Goal: Task Accomplishment & Management: Manage account settings

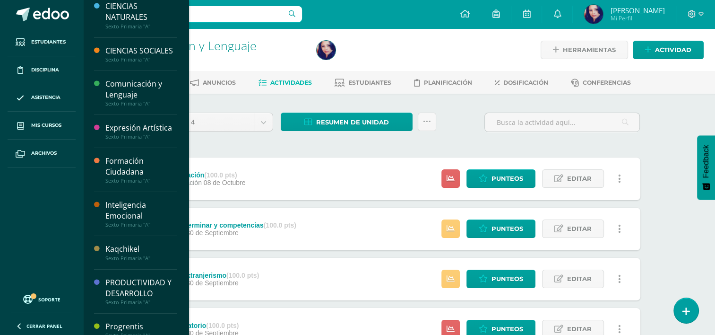
scroll to position [105, 0]
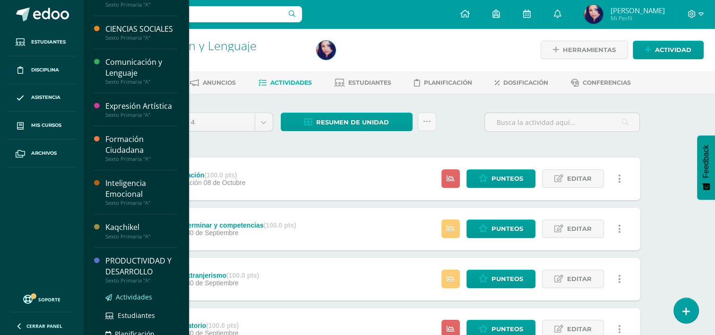
click at [131, 302] on link "Actividades" at bounding box center [141, 296] width 72 height 11
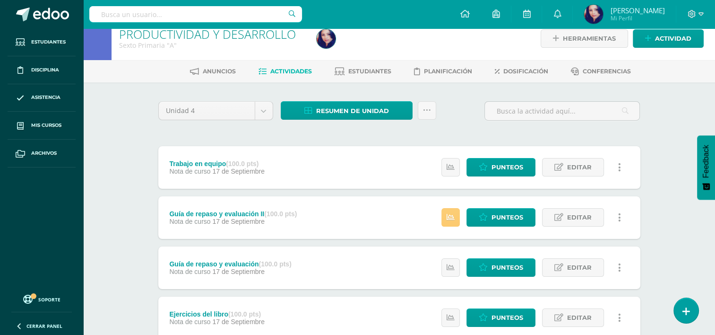
scroll to position [6, 0]
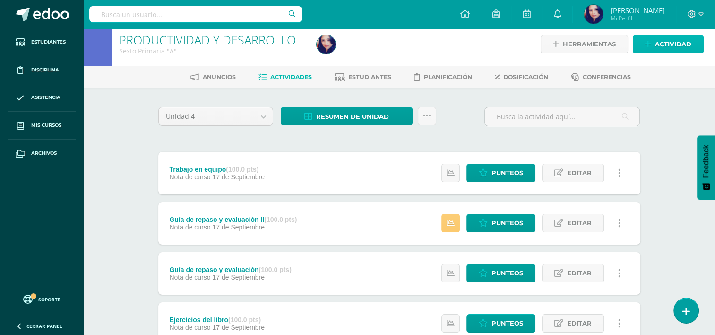
click at [661, 41] on span "Actividad" at bounding box center [673, 43] width 36 height 17
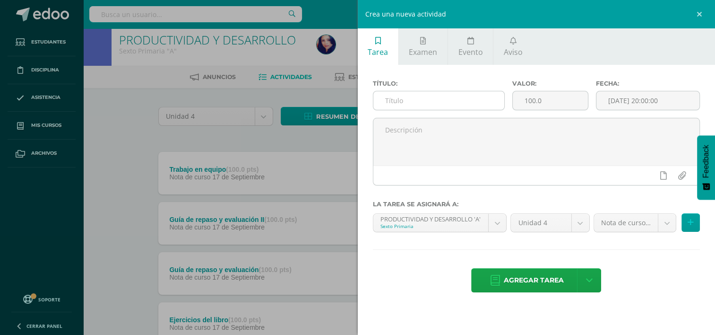
click at [458, 96] on input "text" at bounding box center [439, 100] width 131 height 18
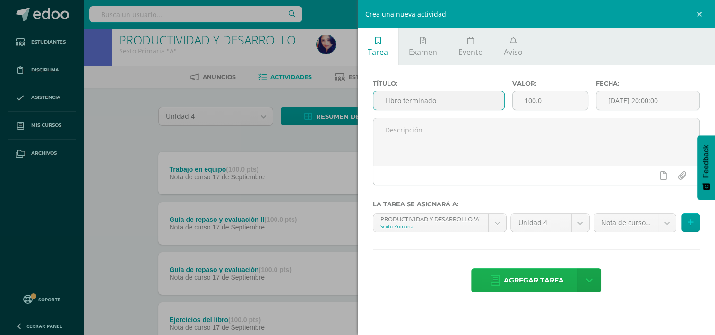
type input "Libro terminado"
click at [543, 279] on span "Agregar tarea" at bounding box center [534, 280] width 60 height 23
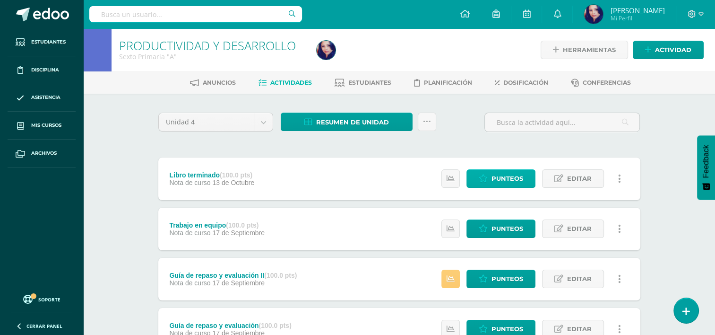
drag, startPoint x: 0, startPoint y: 0, endPoint x: 513, endPoint y: 181, distance: 543.6
click at [513, 181] on div "Libro terminado (100.0 pts) Nota de curso 13 de Octubre Estatus de Actividad: 1…" at bounding box center [399, 303] width 482 height 293
click at [513, 181] on span "Punteos" at bounding box center [508, 178] width 32 height 17
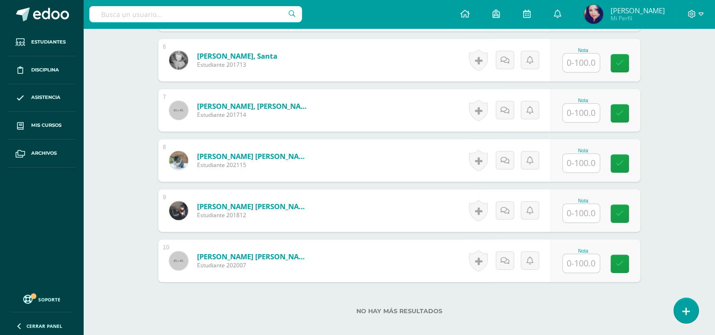
scroll to position [541, 0]
click at [581, 165] on input "text" at bounding box center [587, 162] width 38 height 19
type input "100"
click at [623, 163] on icon at bounding box center [626, 163] width 9 height 8
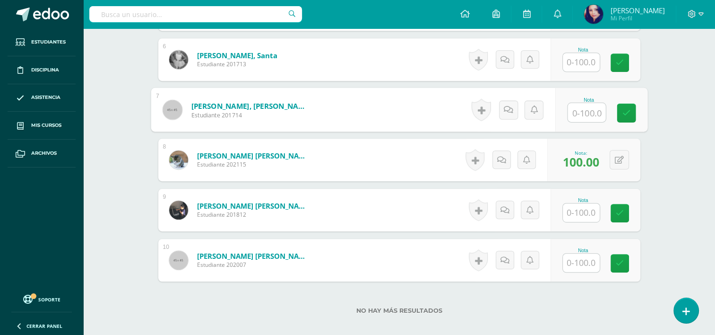
click at [585, 106] on input "text" at bounding box center [587, 112] width 38 height 19
type input "50"
click at [621, 113] on link at bounding box center [626, 113] width 19 height 19
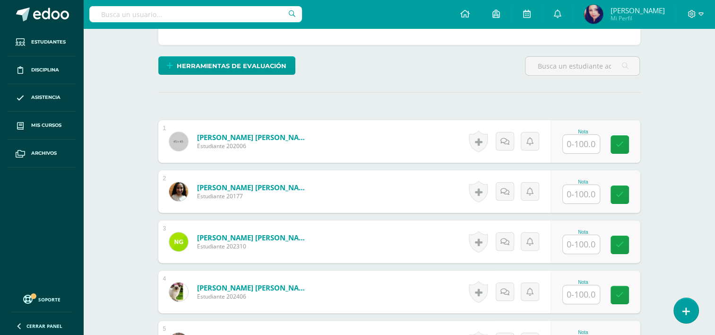
scroll to position [207, 0]
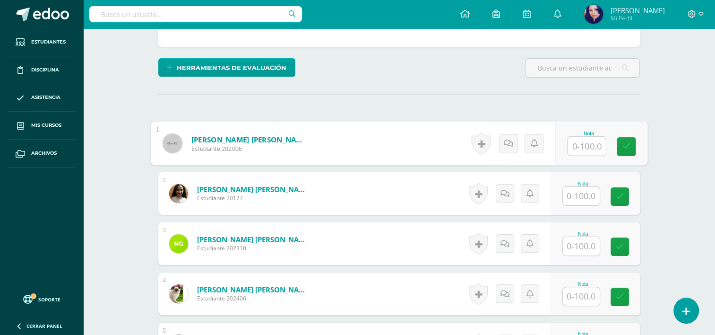
click at [587, 145] on input "text" at bounding box center [587, 146] width 38 height 19
type input "90"
click at [627, 146] on icon at bounding box center [626, 146] width 9 height 8
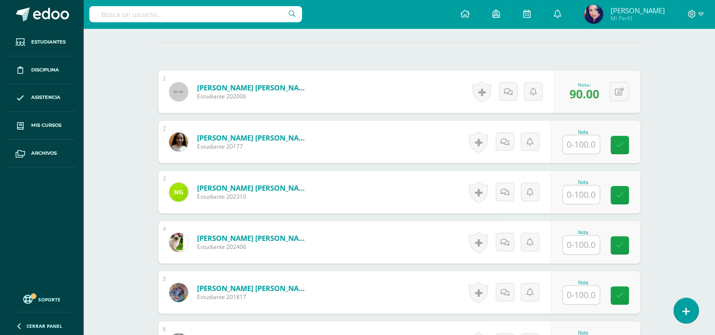
scroll to position [261, 0]
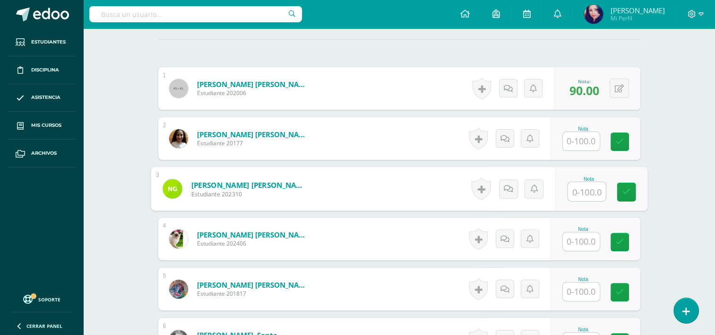
click at [588, 183] on input "text" at bounding box center [587, 191] width 38 height 19
type input "98"
click at [630, 196] on link at bounding box center [626, 192] width 19 height 19
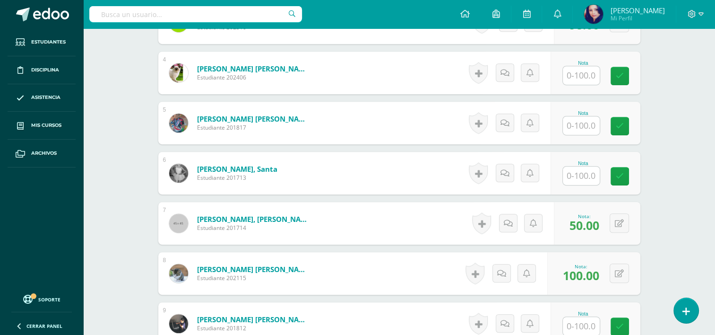
scroll to position [429, 0]
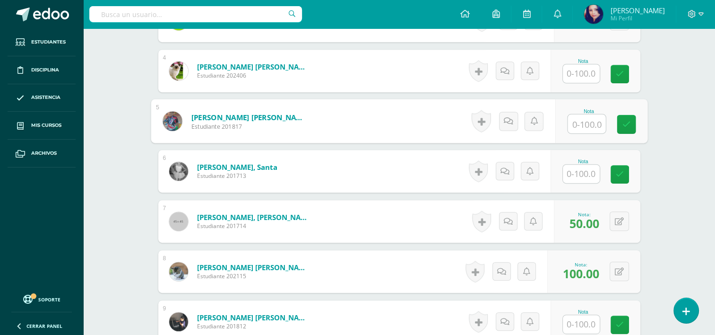
click at [583, 127] on input "text" at bounding box center [587, 123] width 38 height 19
type input "98"
click at [626, 120] on icon at bounding box center [626, 124] width 9 height 8
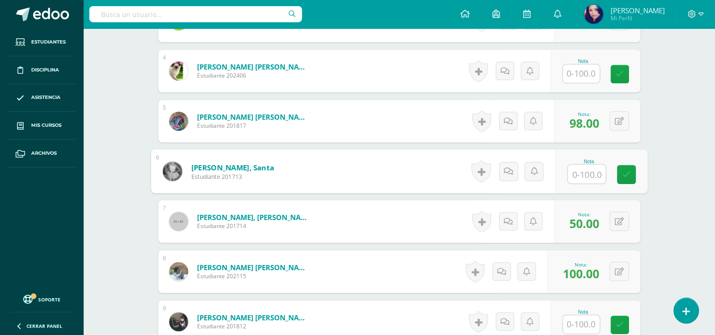
click at [584, 170] on input "text" at bounding box center [587, 174] width 38 height 19
type input "80"
click at [618, 172] on link at bounding box center [626, 174] width 19 height 19
click at [589, 76] on input "text" at bounding box center [581, 73] width 37 height 18
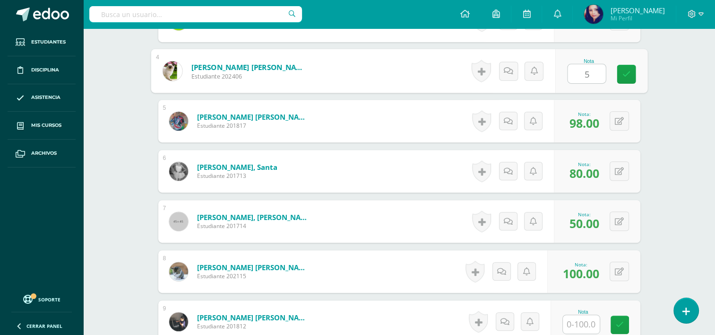
type input "50"
click at [620, 78] on link at bounding box center [626, 74] width 19 height 19
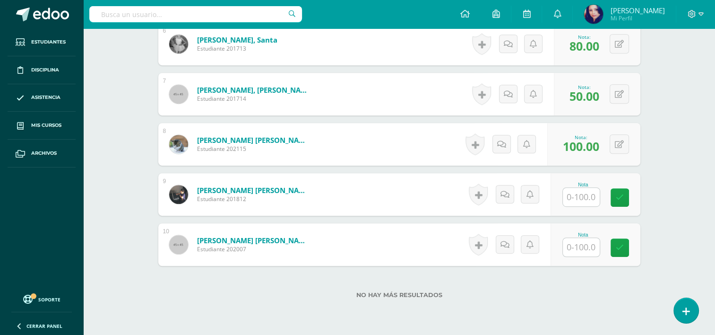
scroll to position [560, 0]
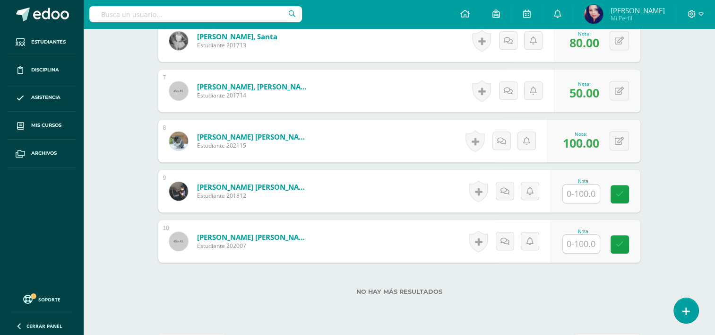
click at [586, 244] on input "text" at bounding box center [581, 244] width 37 height 18
type input "99"
click at [624, 244] on icon at bounding box center [626, 244] width 9 height 8
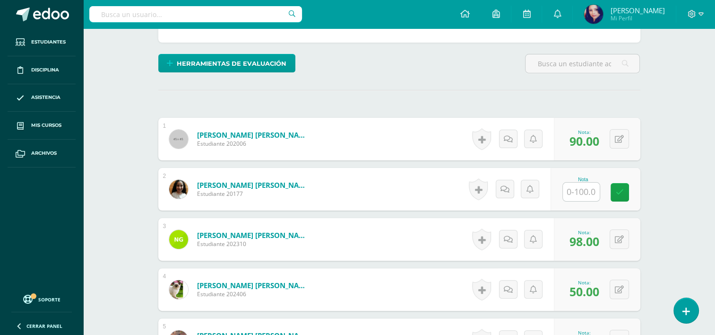
scroll to position [226, 0]
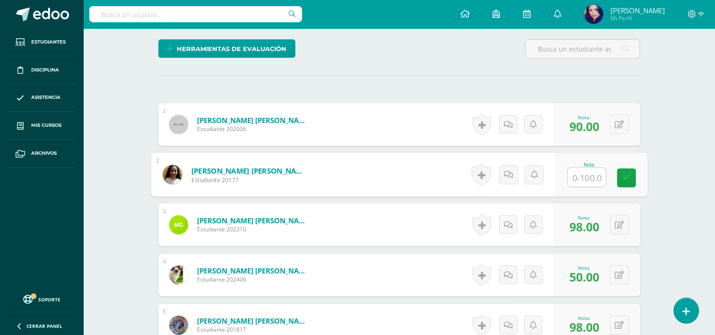
click at [581, 174] on input "text" at bounding box center [587, 177] width 38 height 19
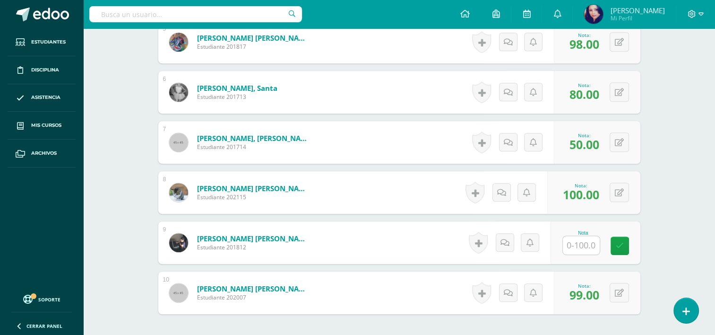
scroll to position [523, 0]
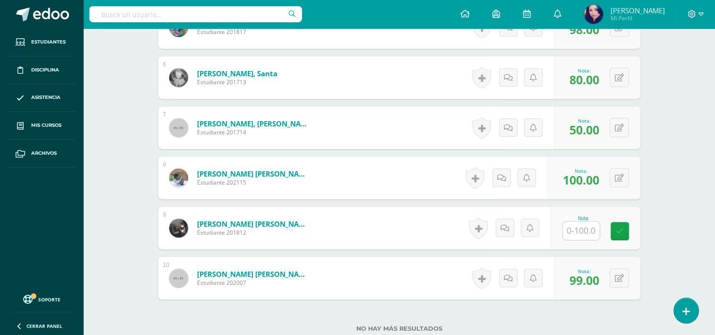
type input "1"
click at [587, 231] on input "1" at bounding box center [581, 230] width 37 height 18
drag, startPoint x: 626, startPoint y: 228, endPoint x: 721, endPoint y: 249, distance: 97.4
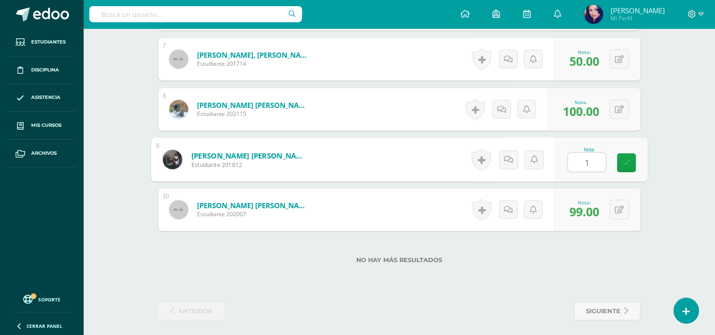
scroll to position [543, 0]
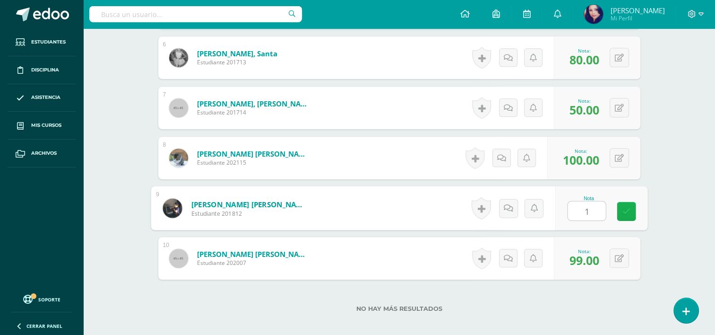
click at [624, 210] on icon at bounding box center [626, 211] width 9 height 8
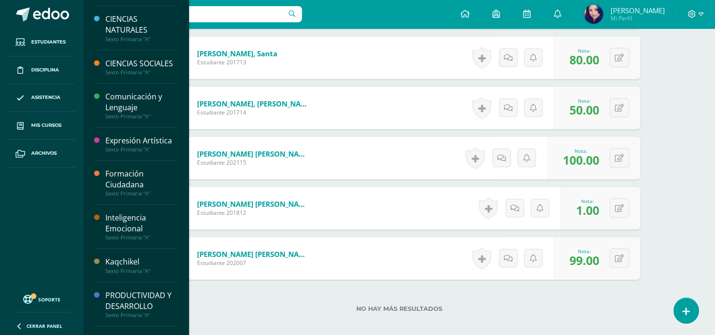
scroll to position [89, 0]
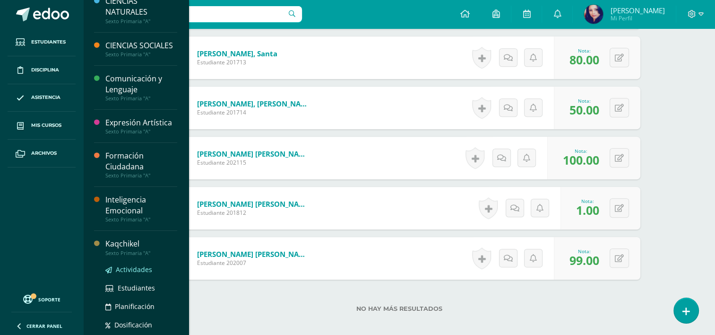
click at [125, 274] on span "Actividades" at bounding box center [134, 269] width 36 height 9
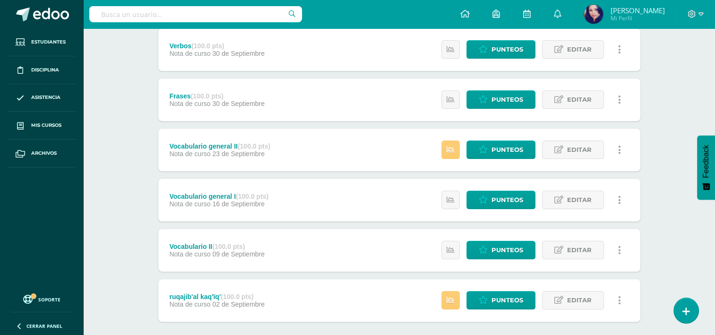
scroll to position [182, 0]
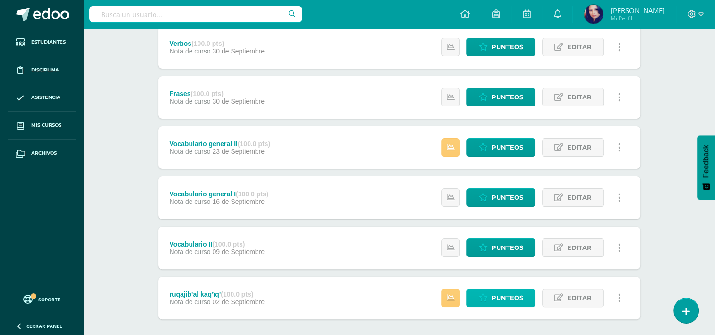
click at [499, 295] on span "Punteos" at bounding box center [508, 297] width 32 height 17
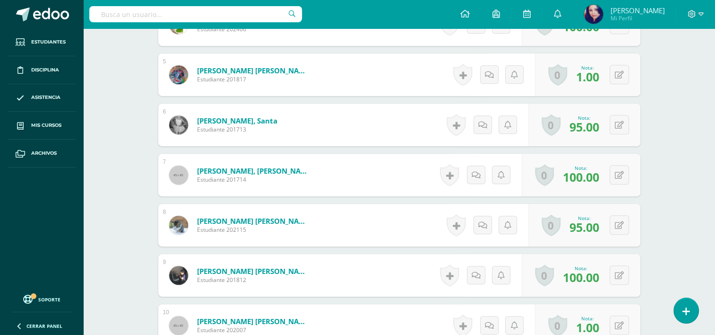
scroll to position [545, 0]
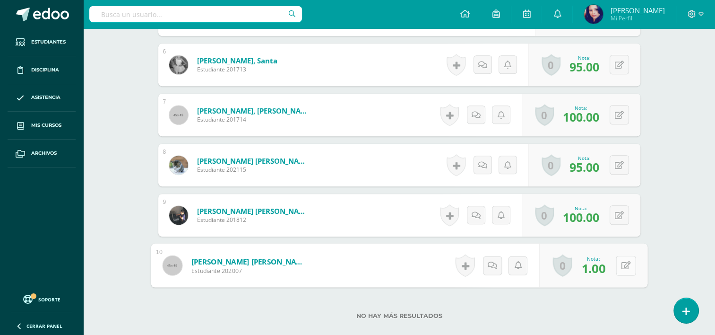
click at [618, 267] on button at bounding box center [626, 265] width 20 height 20
type input "70"
click at [599, 260] on link at bounding box center [601, 268] width 19 height 19
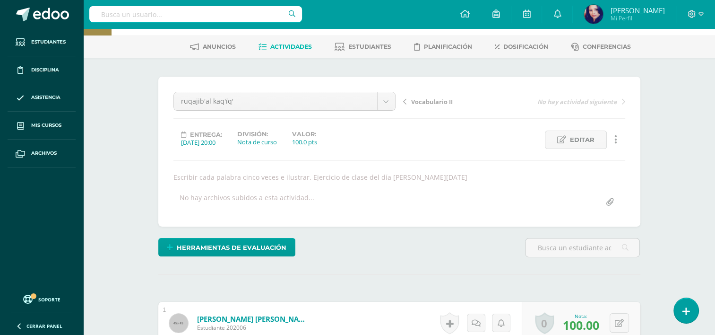
scroll to position [8, 0]
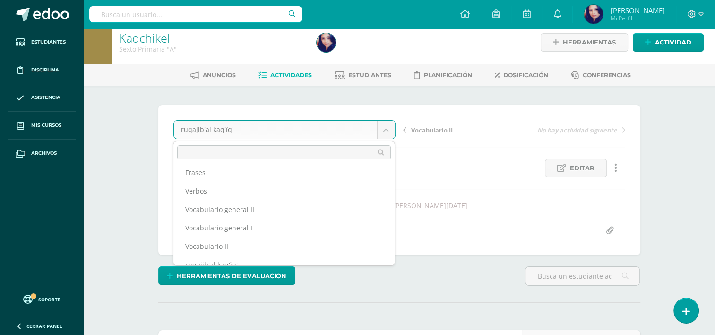
scroll to position [34, 0]
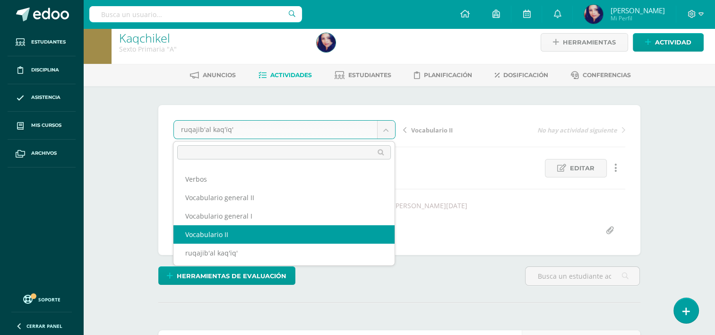
select select "/dashboard/teacher/grade-activity/36422/"
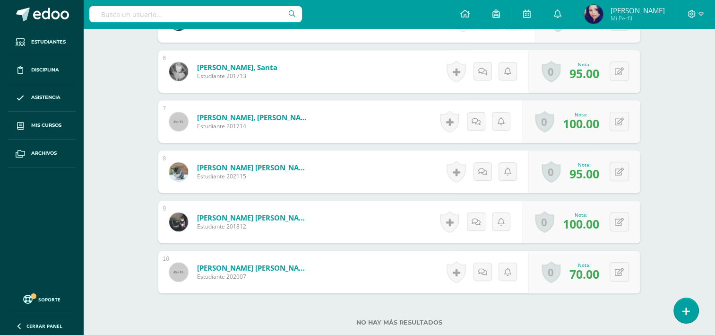
scroll to position [546, 0]
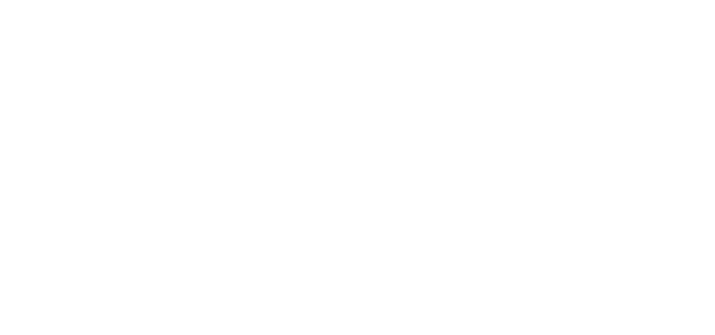
click at [0, 0] on html at bounding box center [0, 0] width 0 height 0
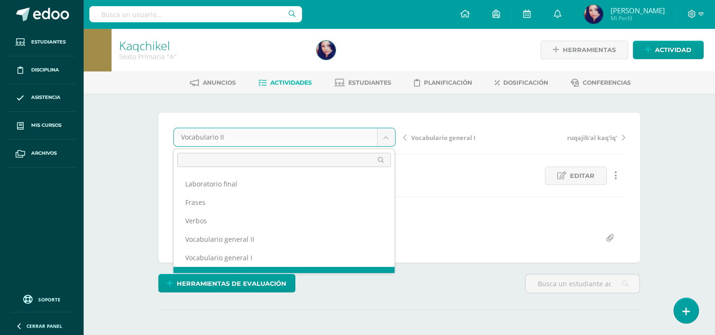
scroll to position [12, 0]
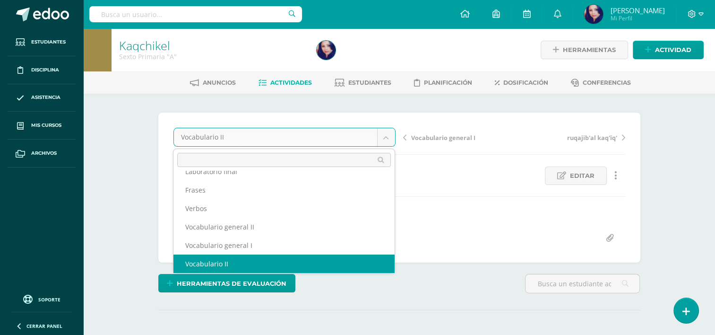
click at [386, 138] on body "Estudiantes Disciplina Asistencia Mis cursos Archivos Soporte Ayuda Reportar un…" at bounding box center [357, 191] width 715 height 383
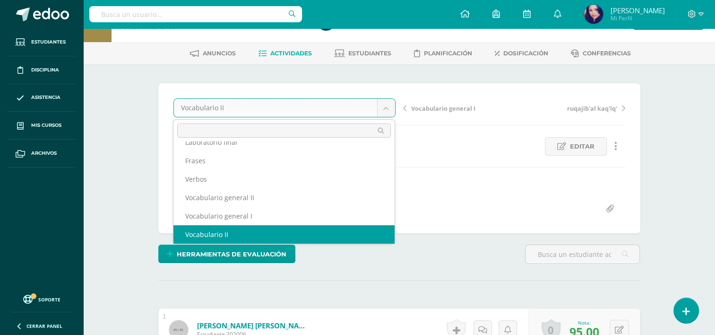
scroll to position [16, 0]
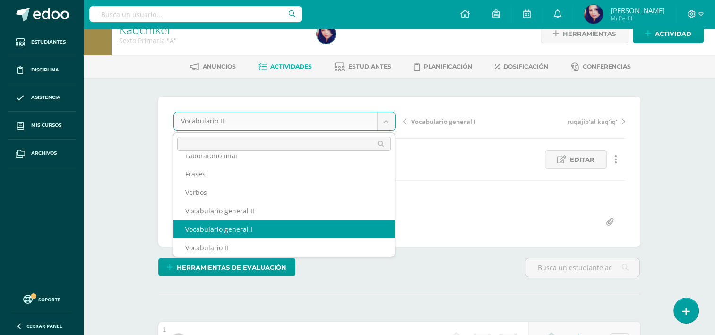
select select "/dashboard/teacher/grade-activity/36505/"
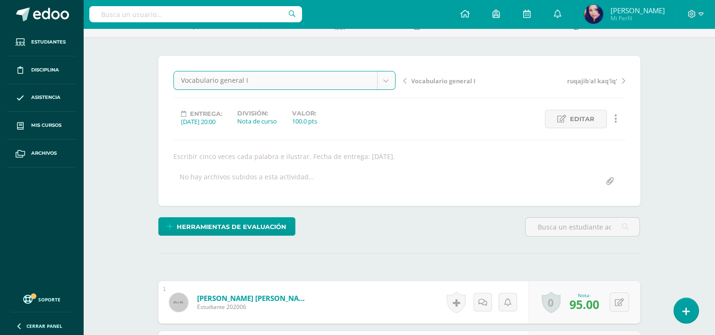
scroll to position [35, 0]
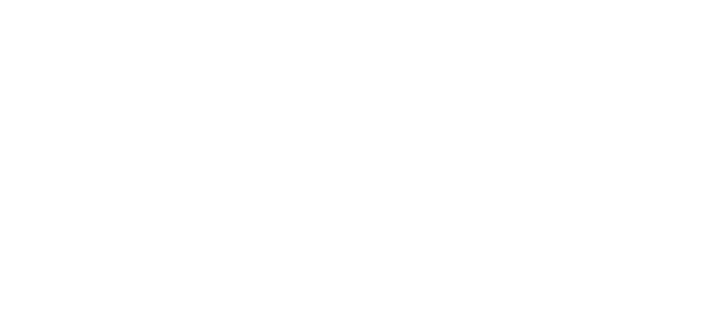
click at [0, 0] on html at bounding box center [0, 0] width 0 height 0
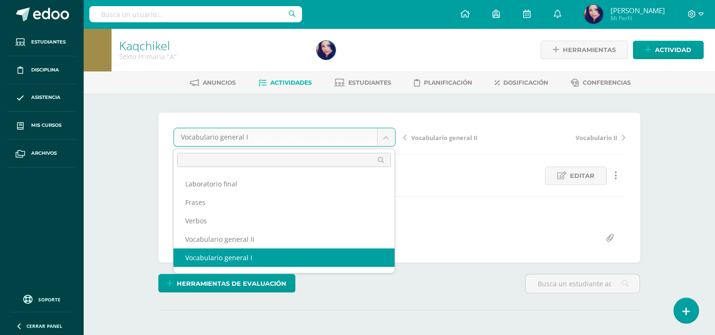
click at [383, 137] on body "Estudiantes Disciplina Asistencia Mis cursos Archivos Soporte Ayuda Reportar un…" at bounding box center [357, 191] width 715 height 383
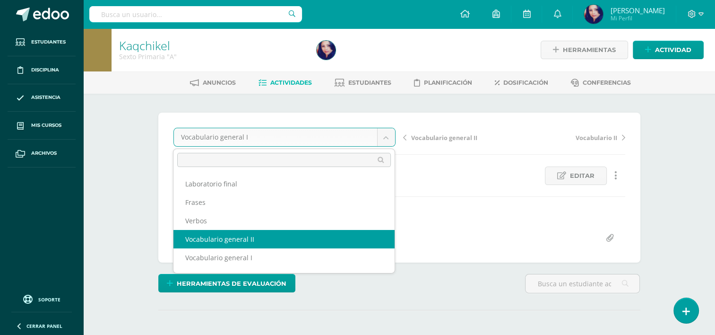
select select "/dashboard/teacher/grade-activity/36573/"
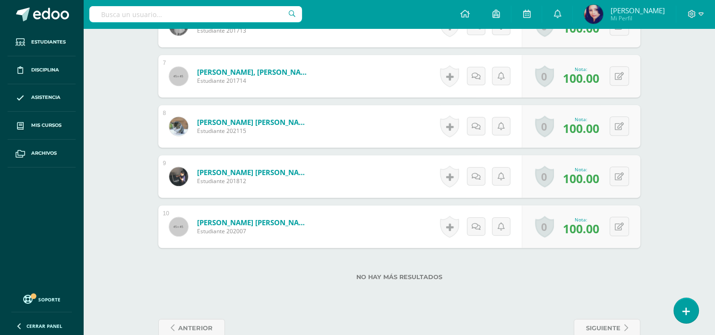
scroll to position [460, 0]
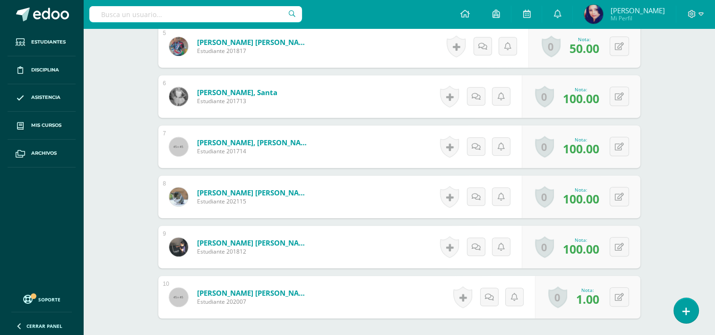
scroll to position [513, 0]
click at [619, 296] on button at bounding box center [626, 297] width 20 height 20
type input "70"
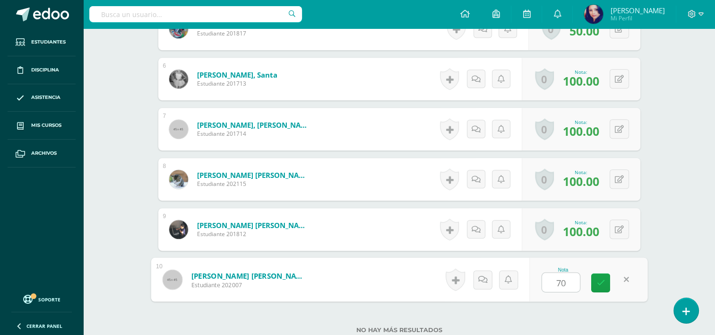
scroll to position [524, 0]
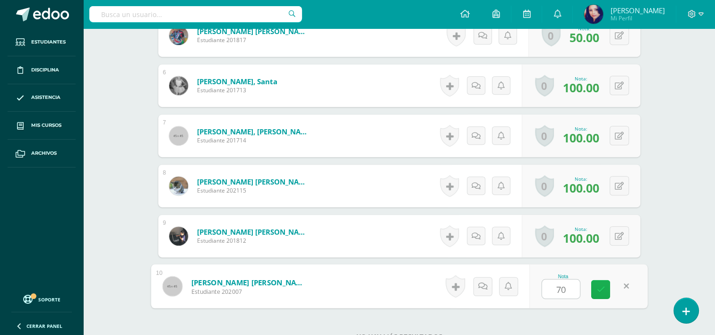
click at [602, 285] on icon at bounding box center [601, 289] width 9 height 8
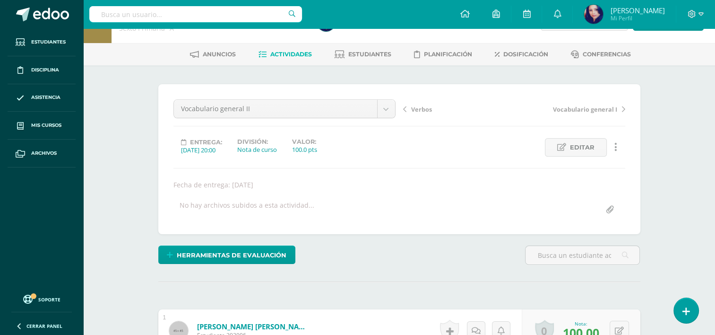
scroll to position [22, 0]
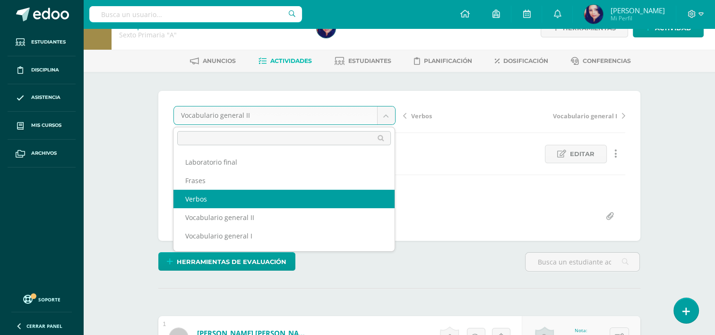
select select "/dashboard/teacher/grade-activity/36603/"
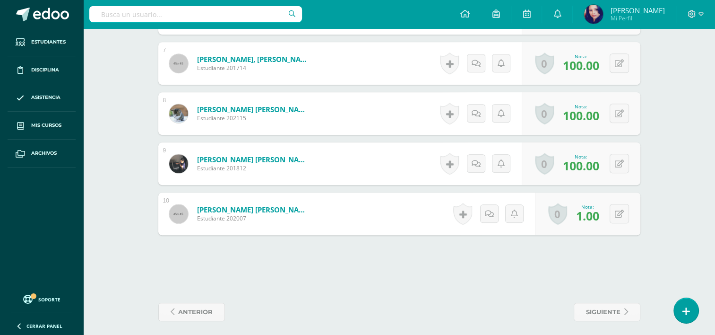
scroll to position [597, 0]
click at [618, 215] on button at bounding box center [619, 212] width 19 height 19
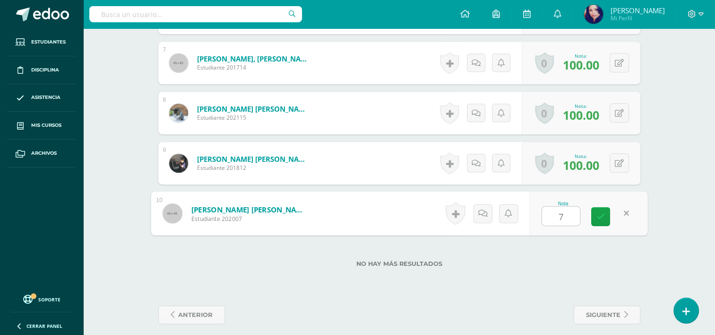
type input "70"
click at [600, 214] on icon at bounding box center [601, 216] width 9 height 8
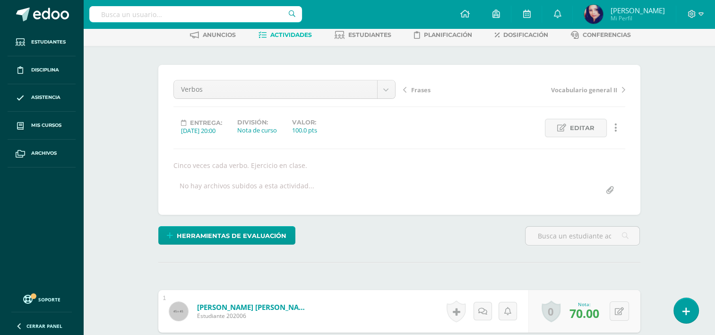
scroll to position [38, 0]
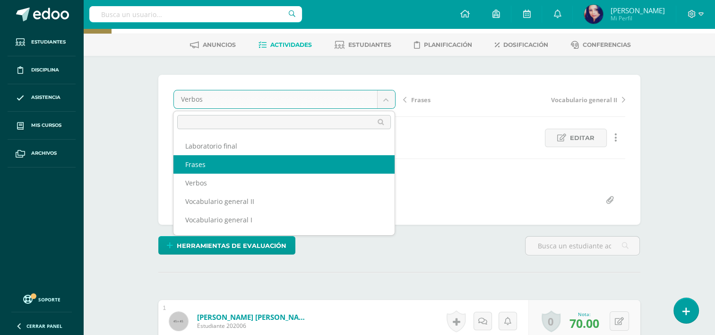
select select "/dashboard/teacher/grade-activity/36604/"
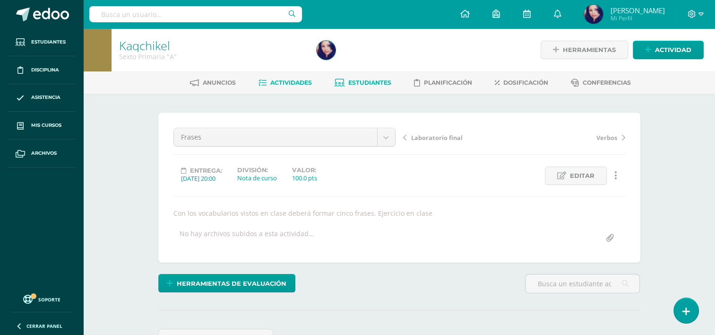
click at [380, 79] on span "Estudiantes" at bounding box center [369, 82] width 43 height 7
